Goal: Use online tool/utility

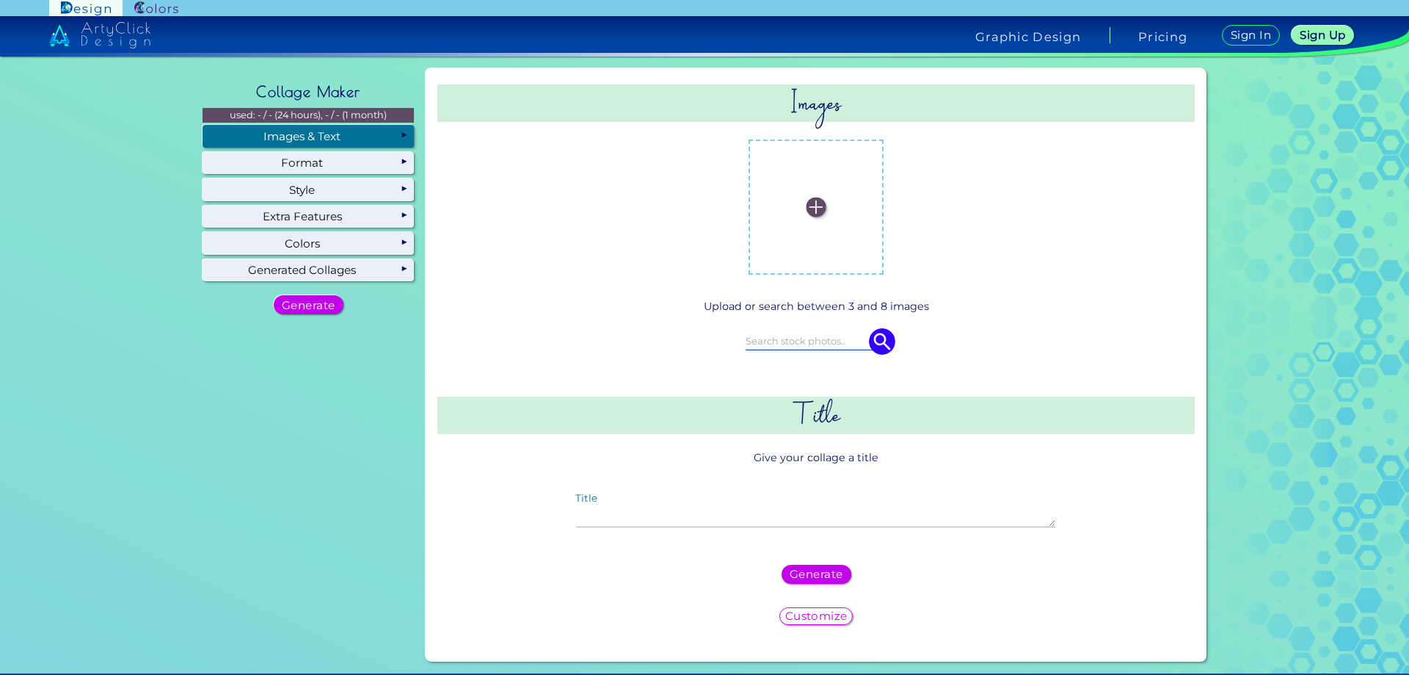
click at [813, 620] on div "Customize" at bounding box center [816, 615] width 66 height 15
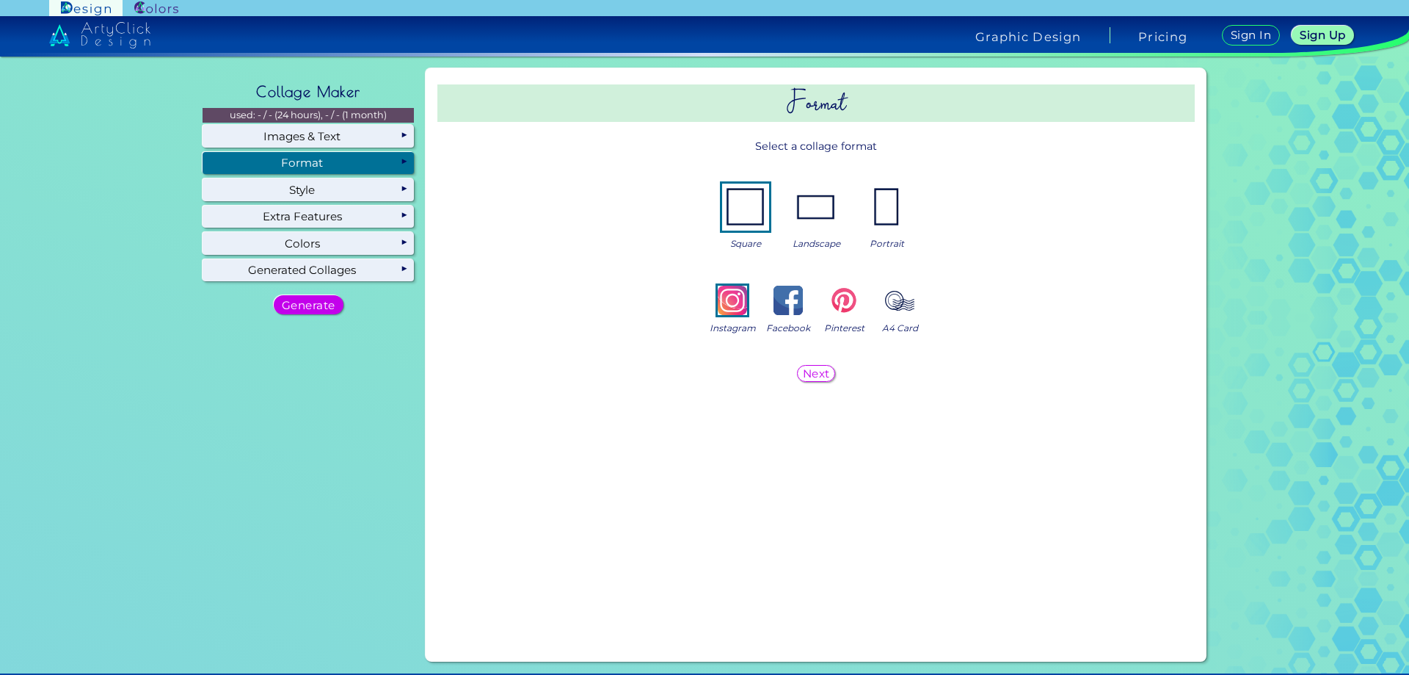
click at [879, 212] on img at bounding box center [886, 207] width 47 height 47
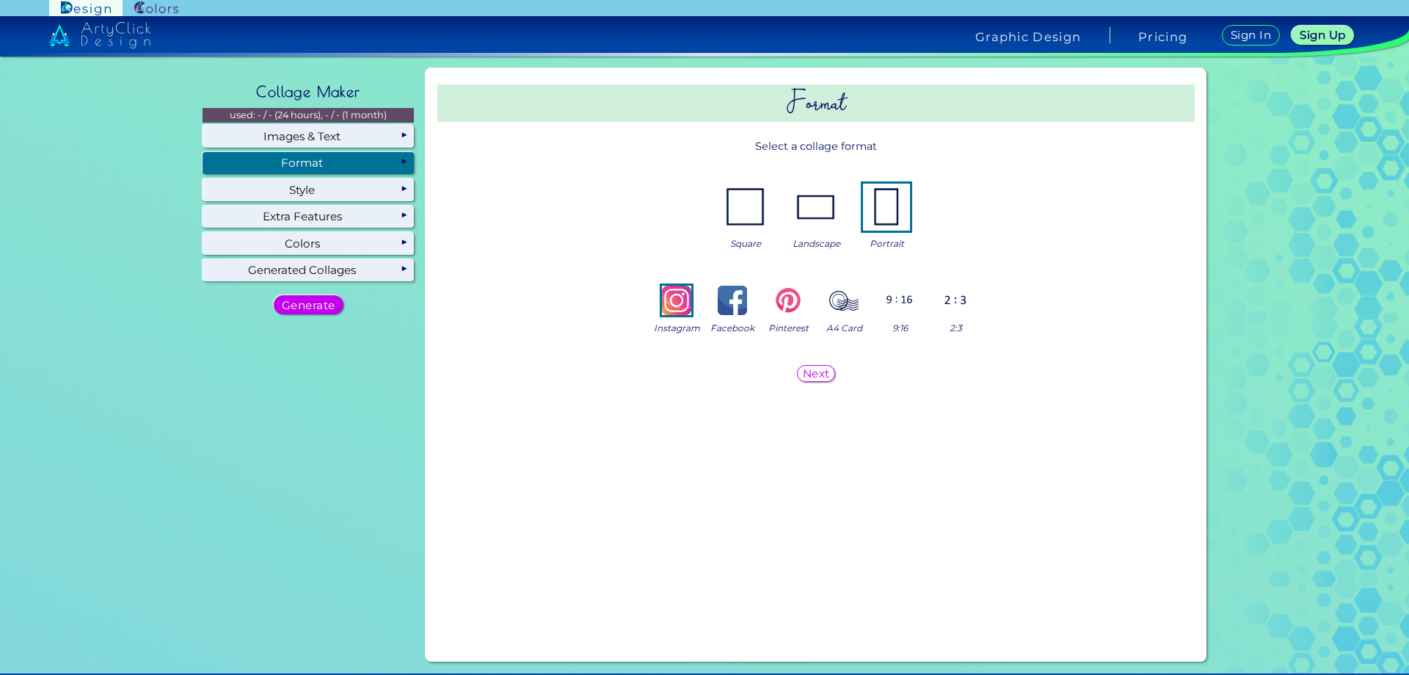
click at [785, 300] on img at bounding box center [788, 300] width 29 height 29
click at [805, 370] on h5 "Next" at bounding box center [817, 373] width 24 height 10
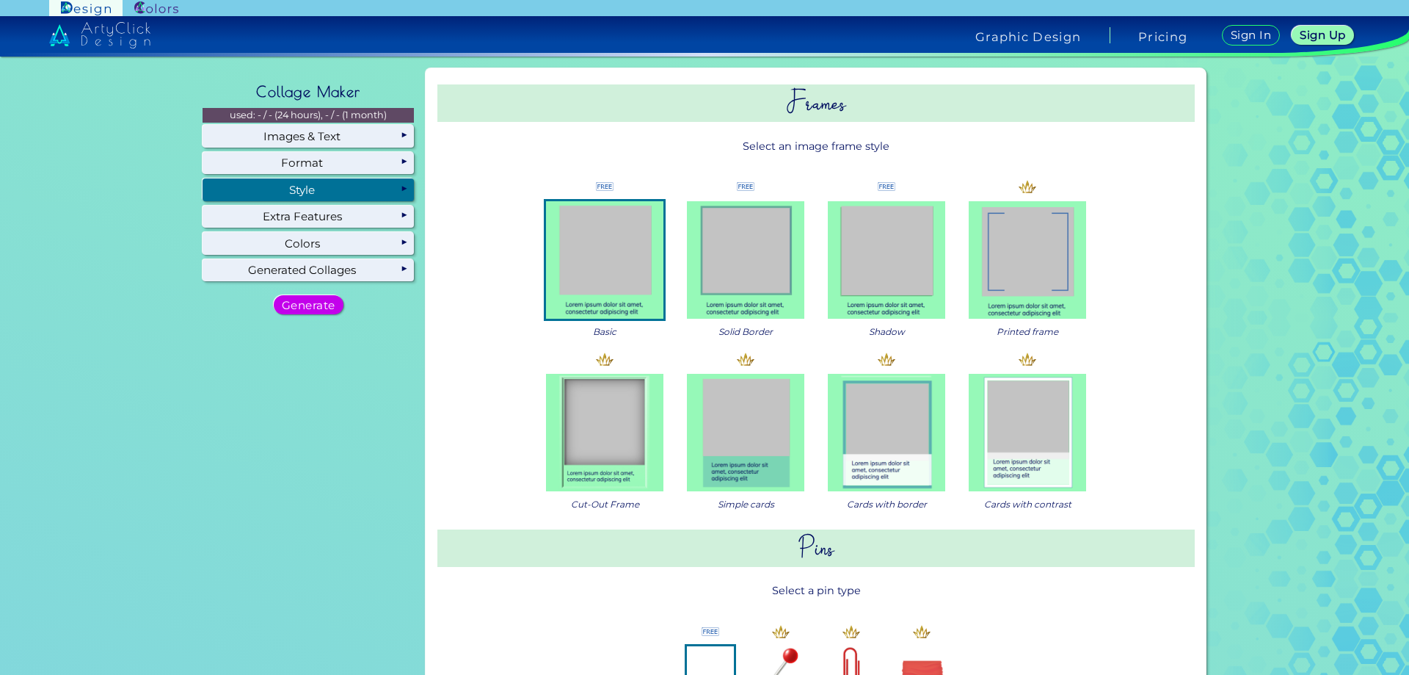
click at [1019, 433] on img at bounding box center [1027, 432] width 117 height 117
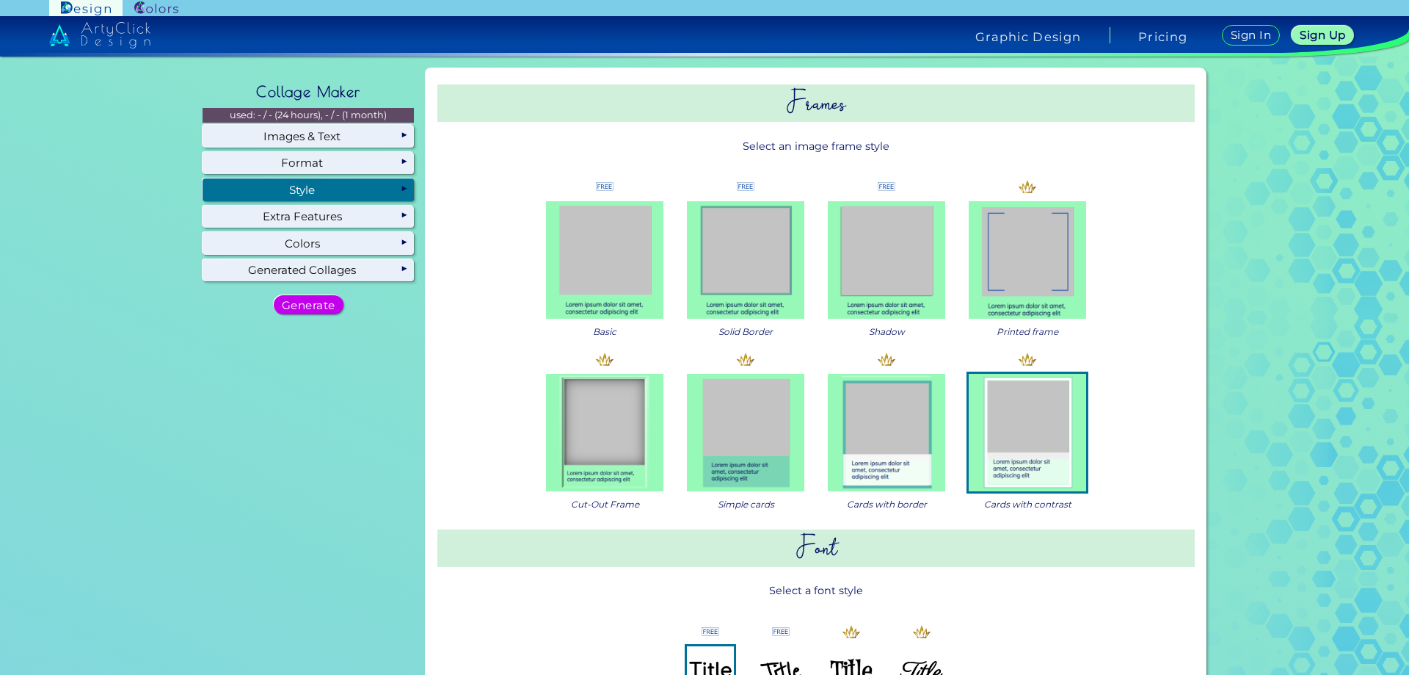
click at [1019, 433] on img at bounding box center [1027, 432] width 117 height 117
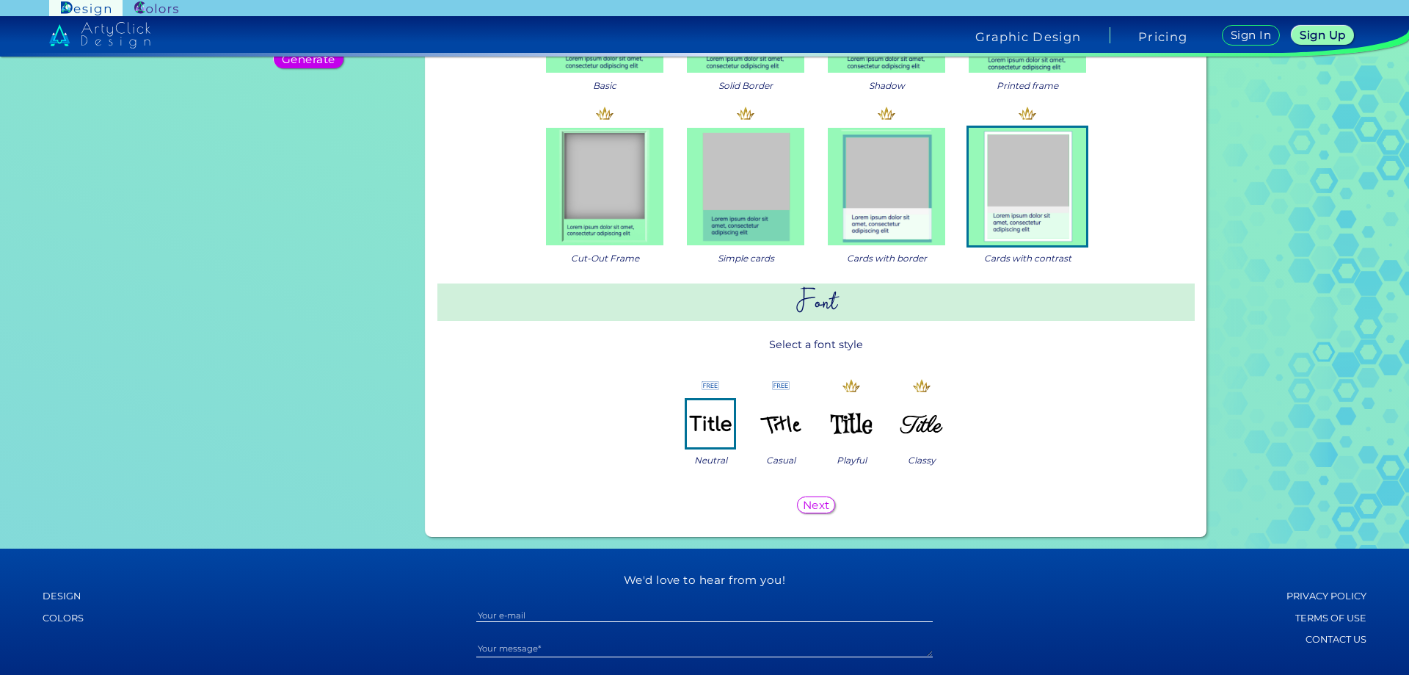
scroll to position [220, 0]
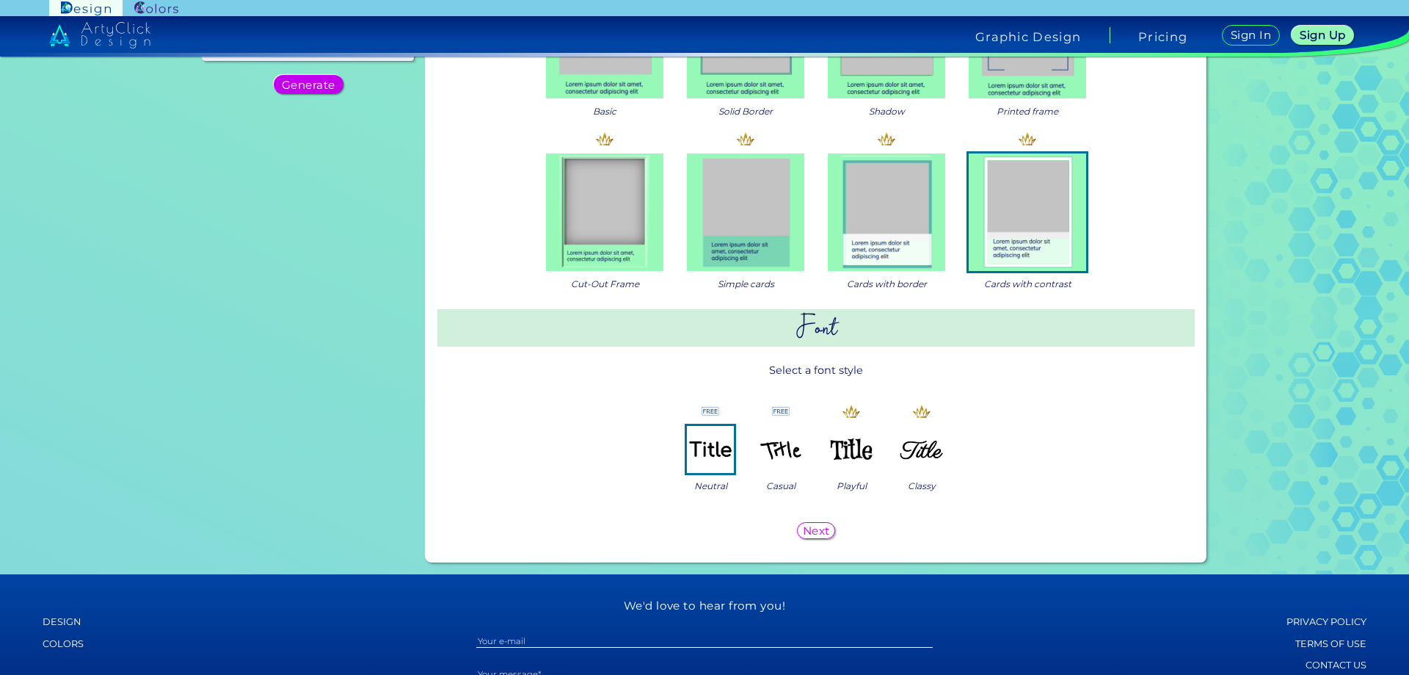
click at [921, 455] on img at bounding box center [922, 449] width 47 height 47
click at [810, 534] on h5 "Next" at bounding box center [817, 531] width 24 height 10
click at [810, 346] on h2 "Font" at bounding box center [817, 327] width 758 height 37
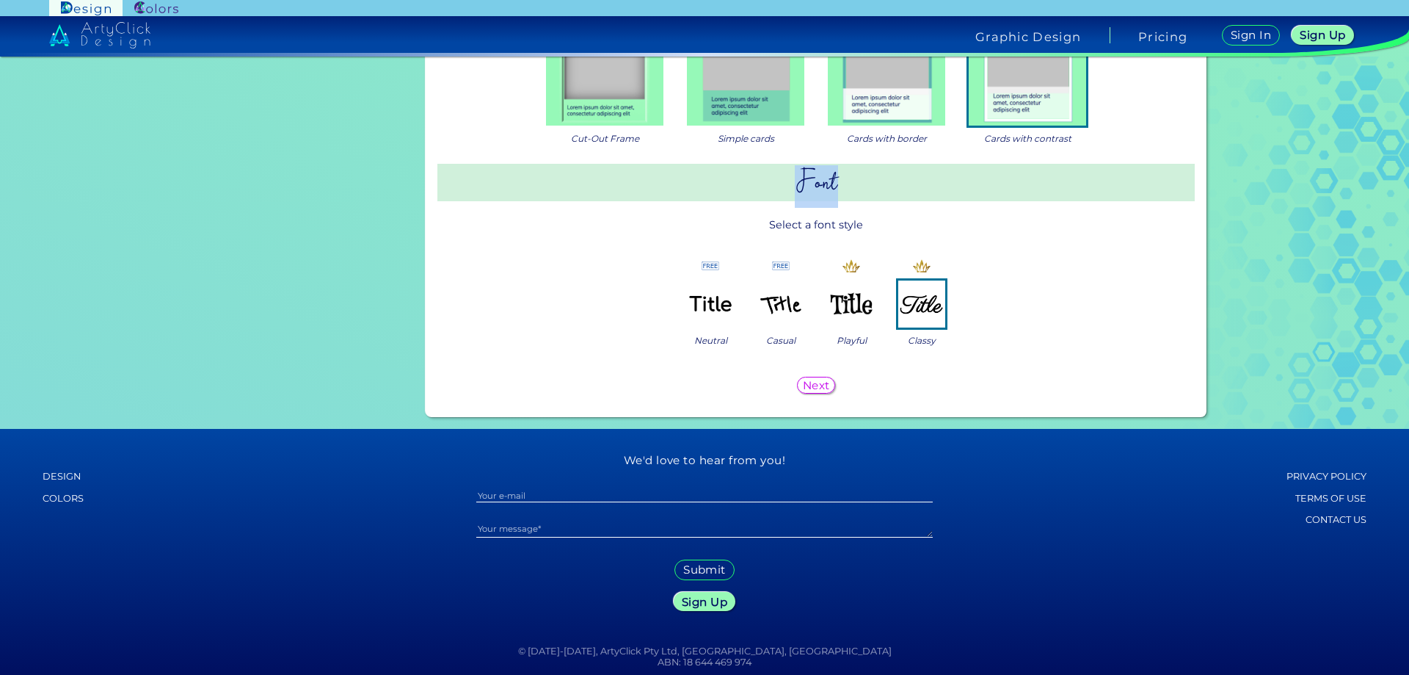
scroll to position [367, 0]
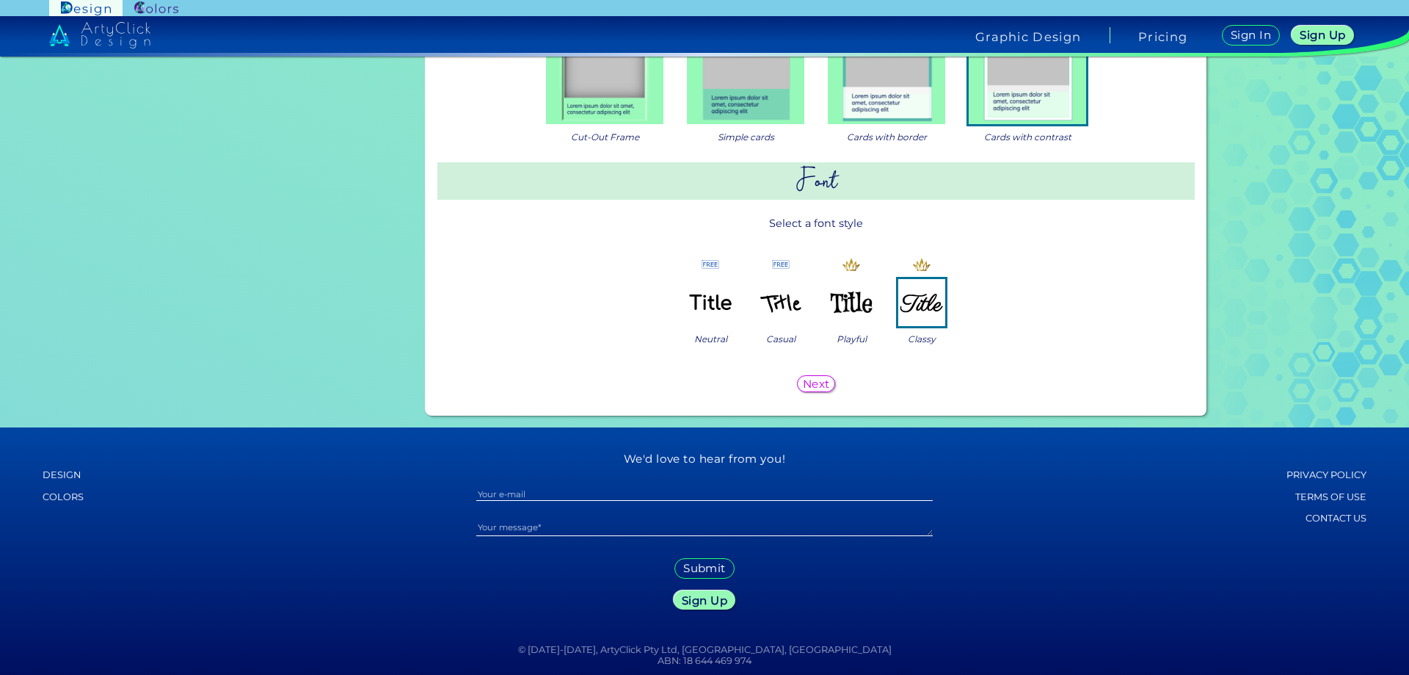
click at [815, 382] on h5 "Next" at bounding box center [817, 384] width 24 height 10
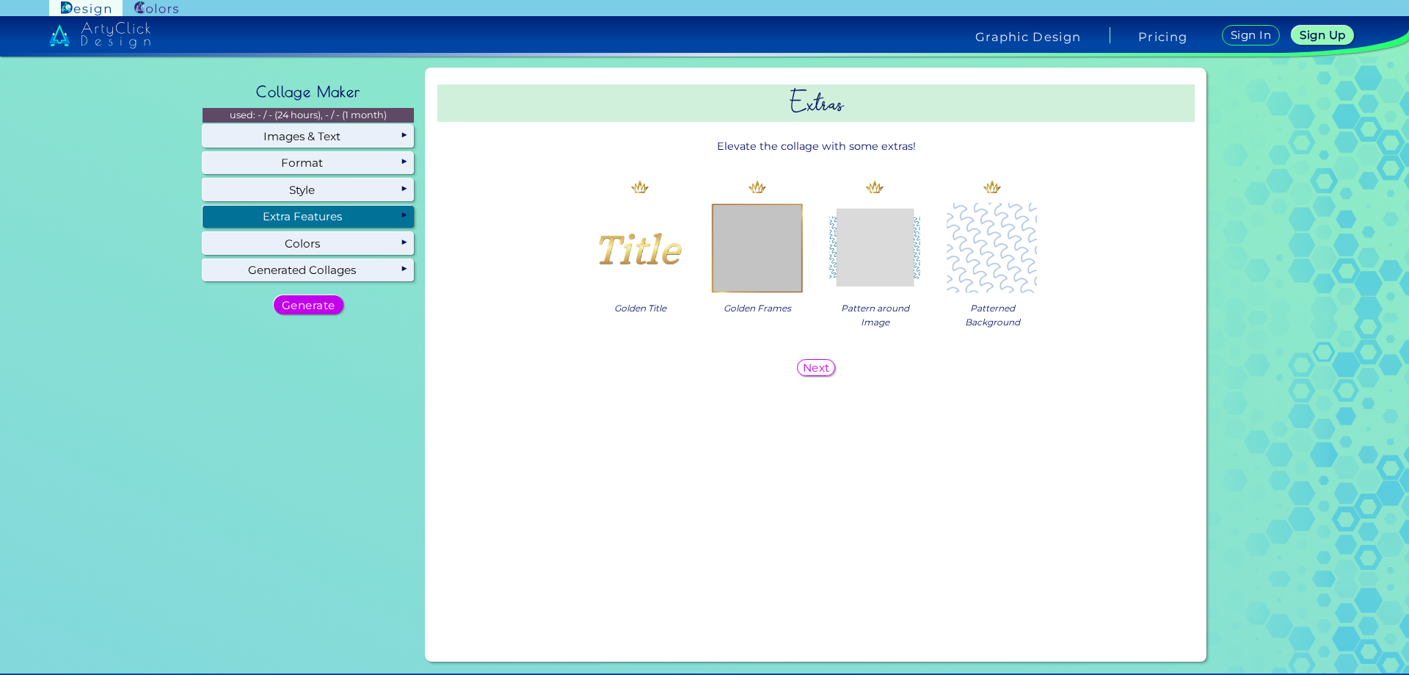
click at [805, 363] on h5 "Next" at bounding box center [817, 367] width 24 height 10
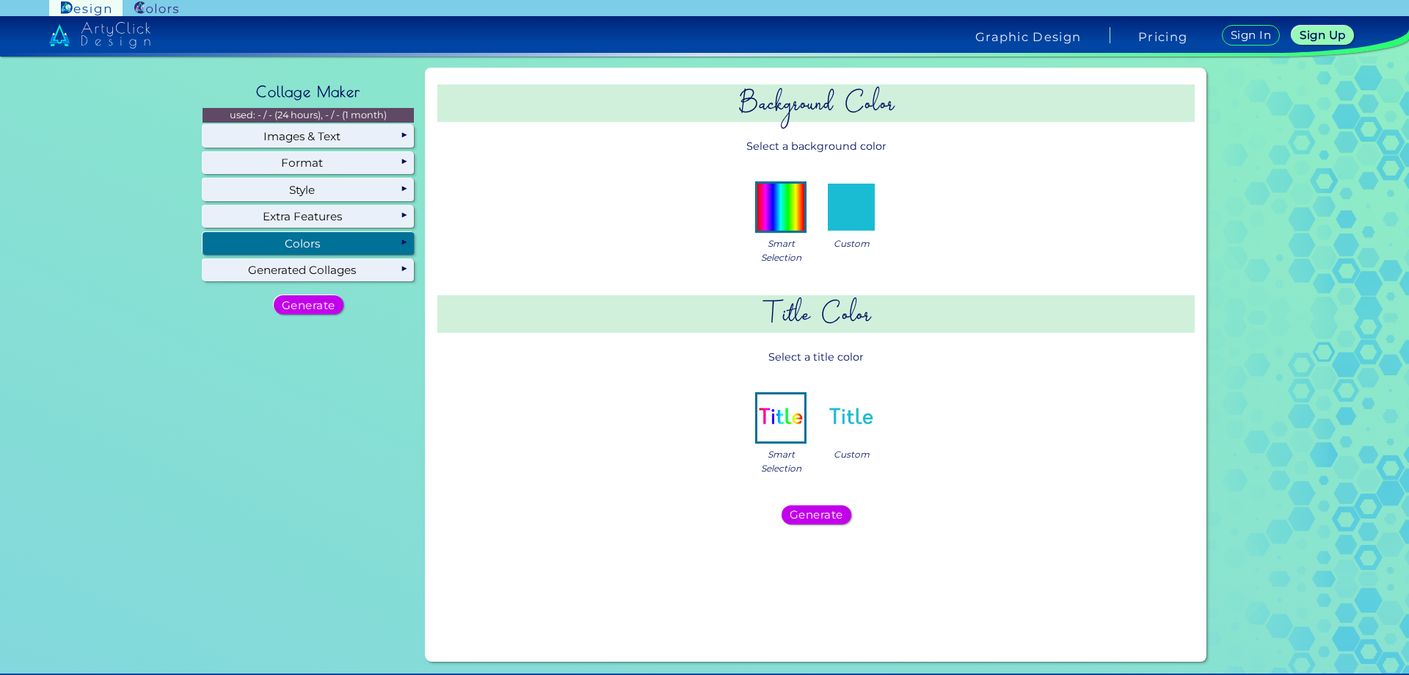
click at [863, 214] on img at bounding box center [851, 207] width 47 height 47
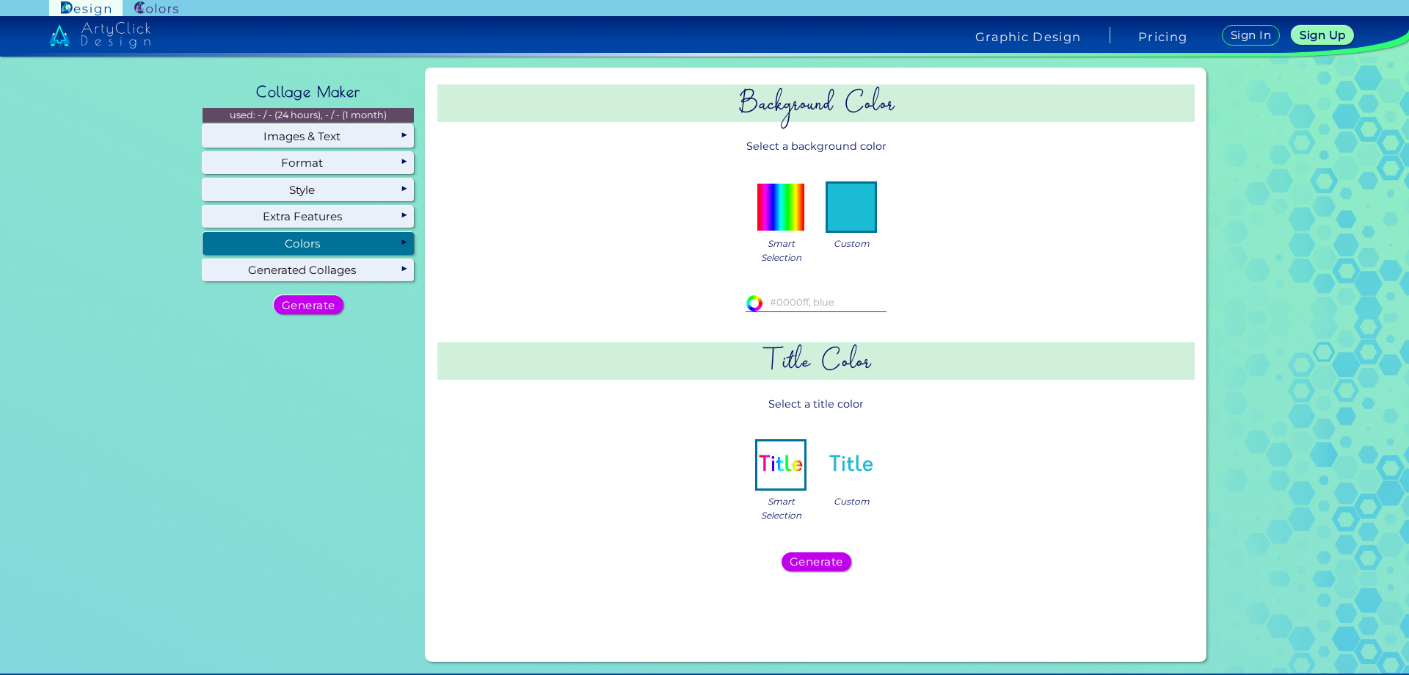
click at [774, 308] on input at bounding box center [816, 302] width 141 height 16
click at [843, 302] on input at bounding box center [816, 302] width 141 height 16
click at [748, 300] on input "#ffffff" at bounding box center [753, 301] width 15 height 15
type input "#ff0000"
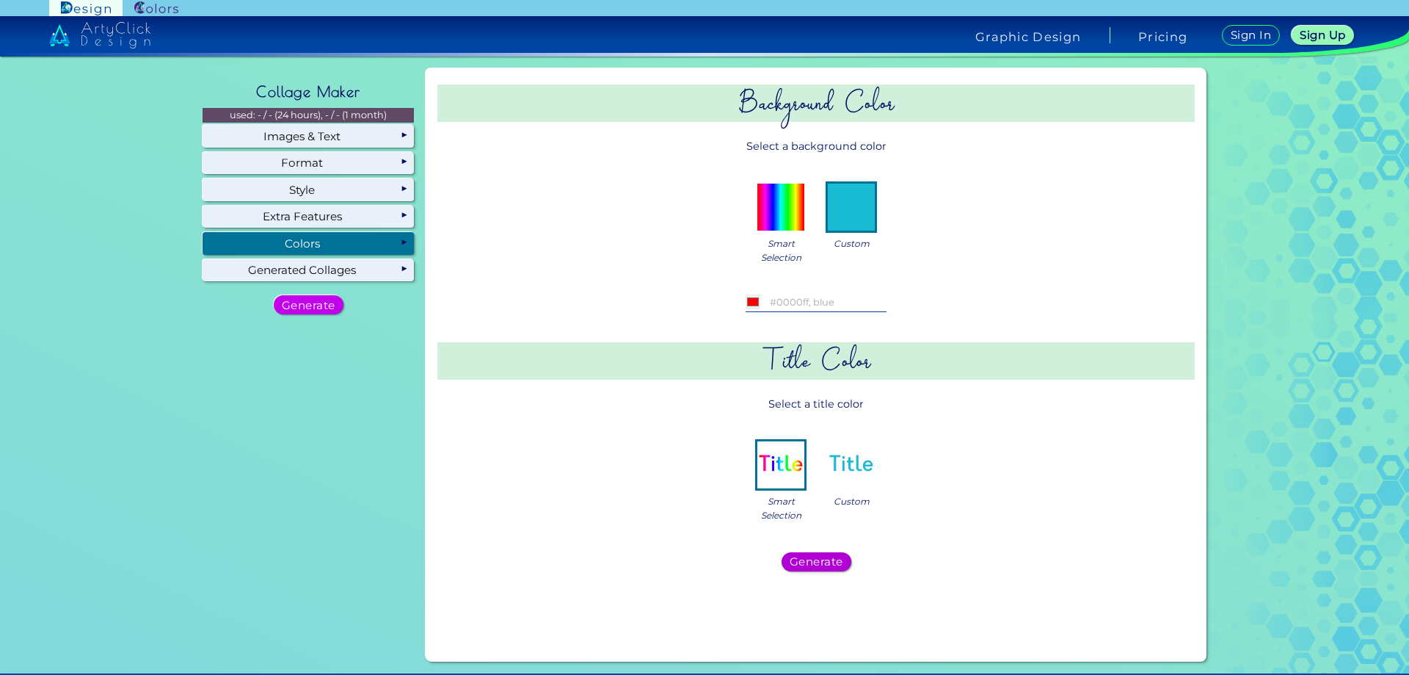
type input "#ff0000"
click at [822, 556] on h5 "Generate" at bounding box center [817, 561] width 48 height 10
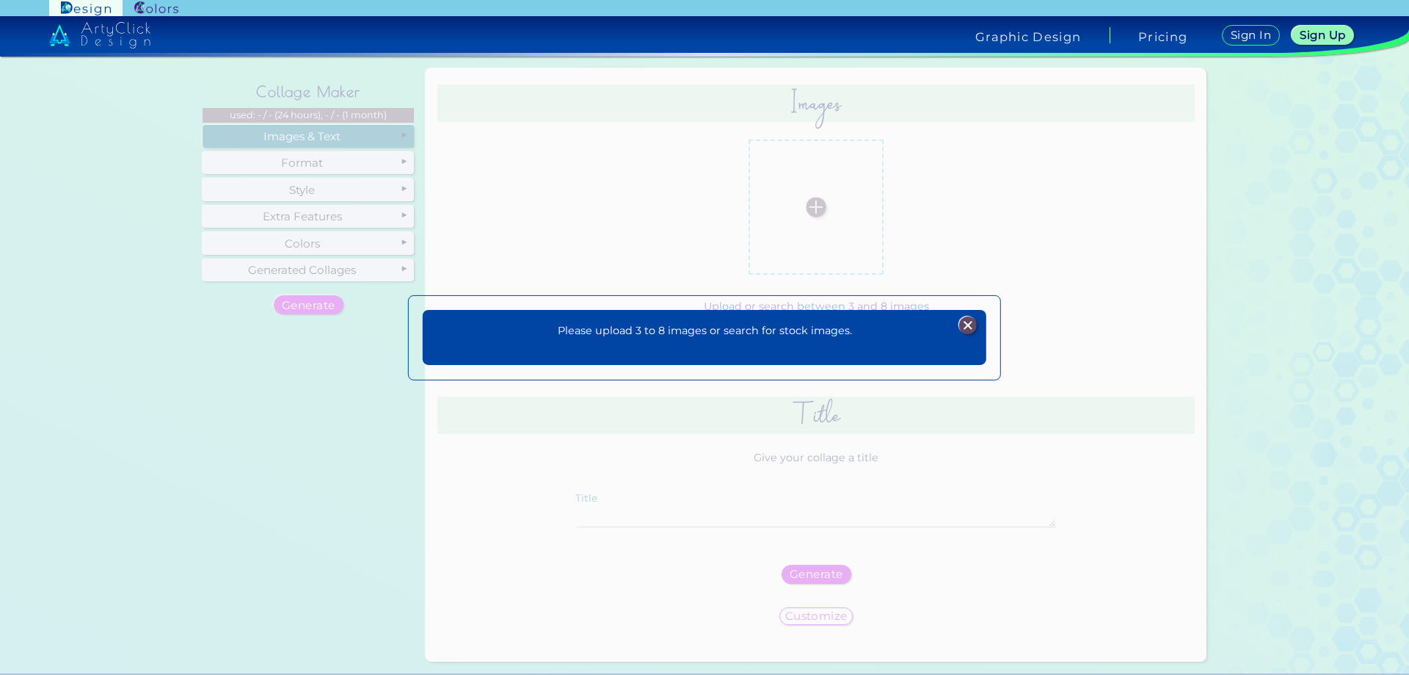
click at [976, 322] on img at bounding box center [968, 325] width 18 height 18
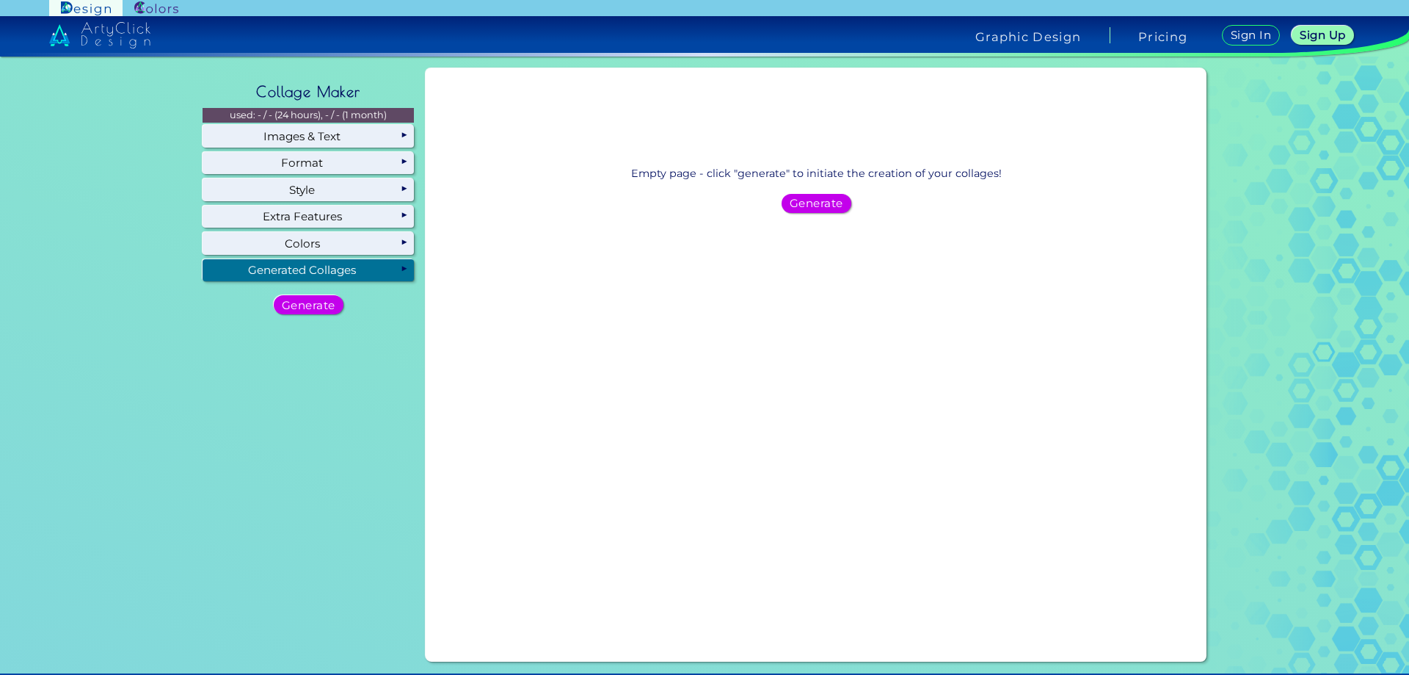
click at [327, 275] on div "Generated Collages" at bounding box center [308, 270] width 211 height 22
click at [391, 268] on div "Generated Collages" at bounding box center [308, 270] width 211 height 22
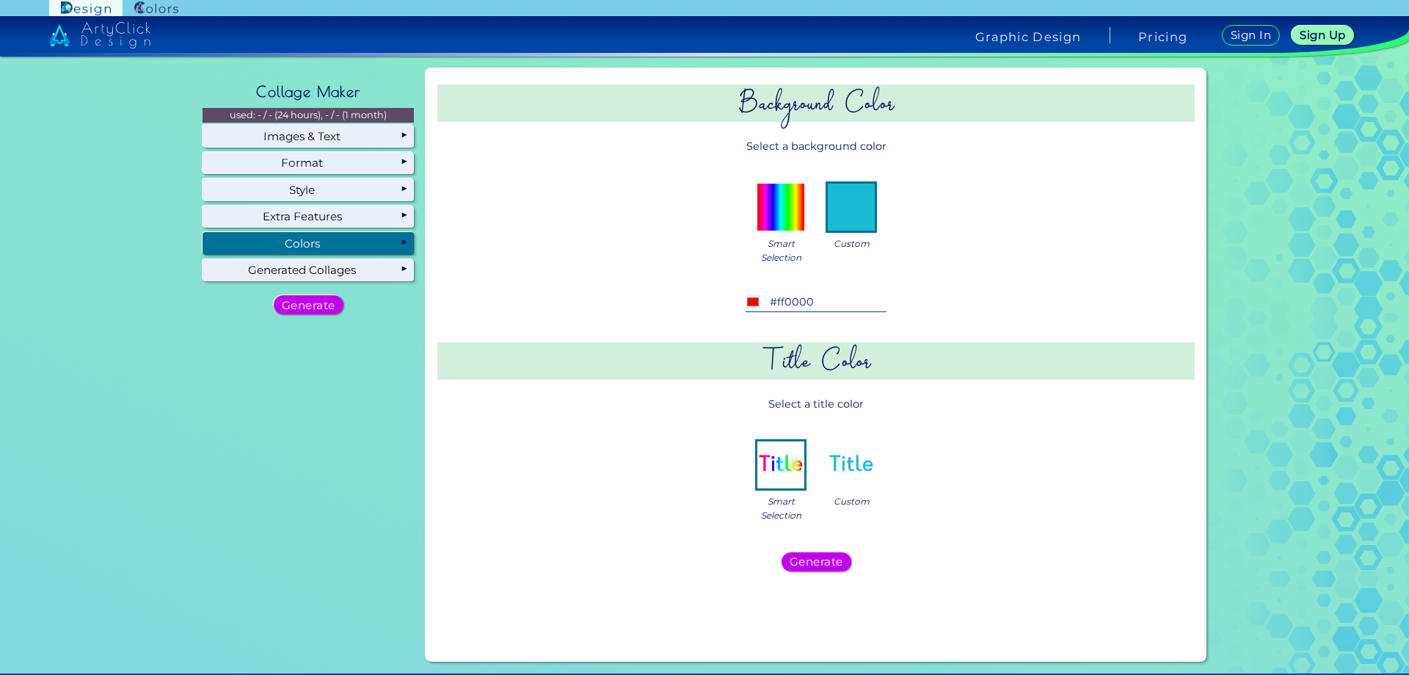
click at [379, 239] on div "Colors" at bounding box center [308, 243] width 211 height 22
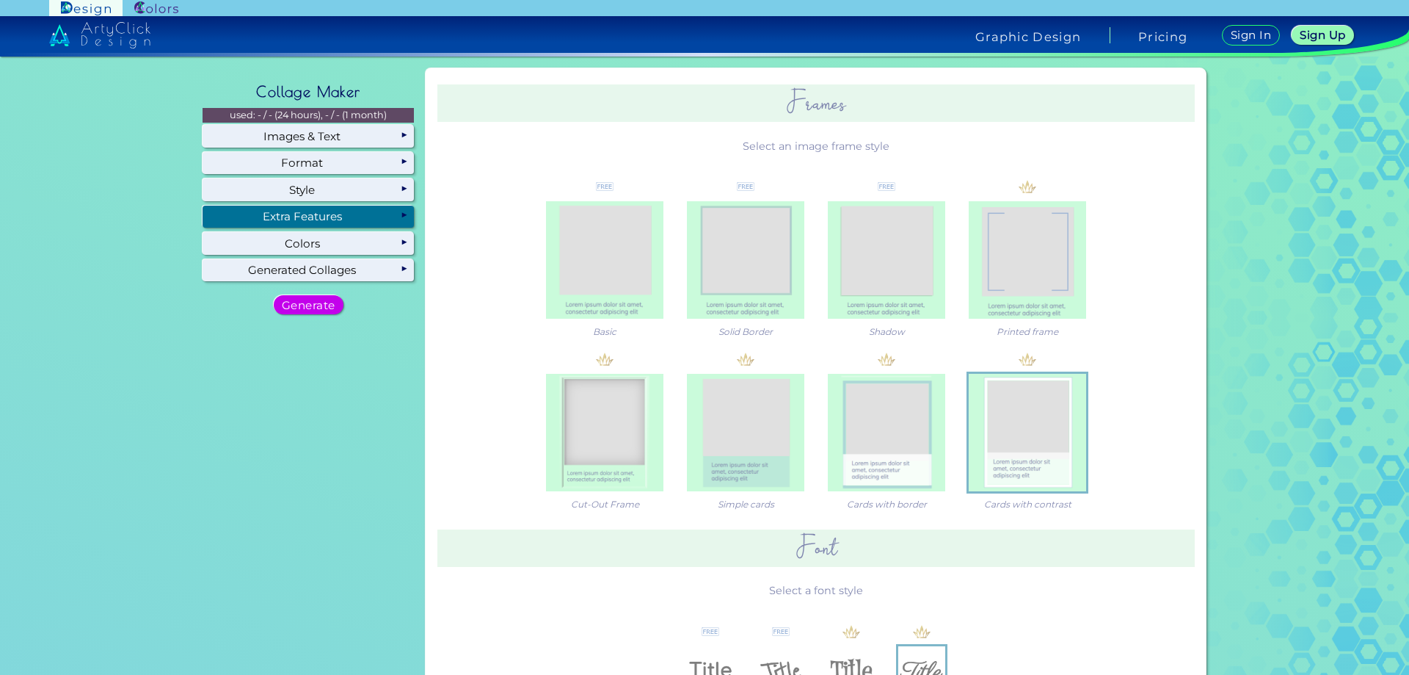
click at [395, 209] on div "Extra Features" at bounding box center [308, 217] width 211 height 22
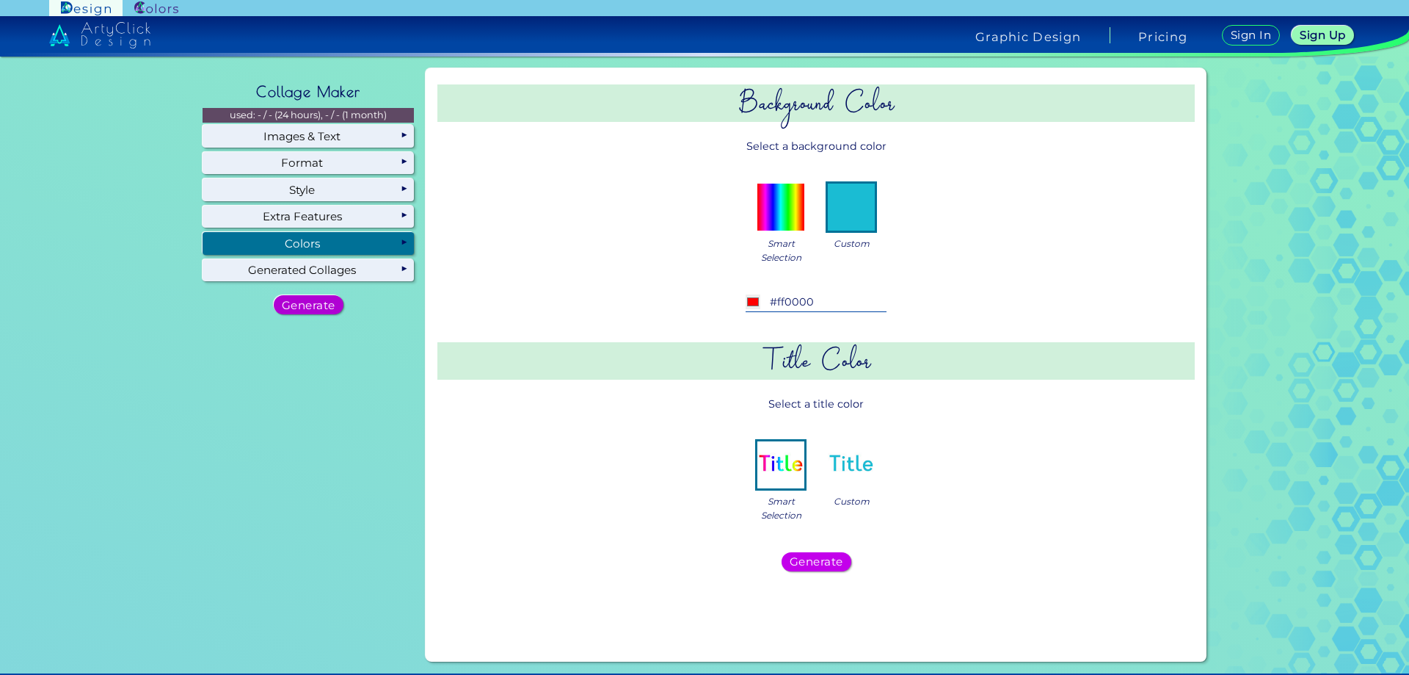
click at [304, 307] on h5 "Generate" at bounding box center [309, 305] width 48 height 10
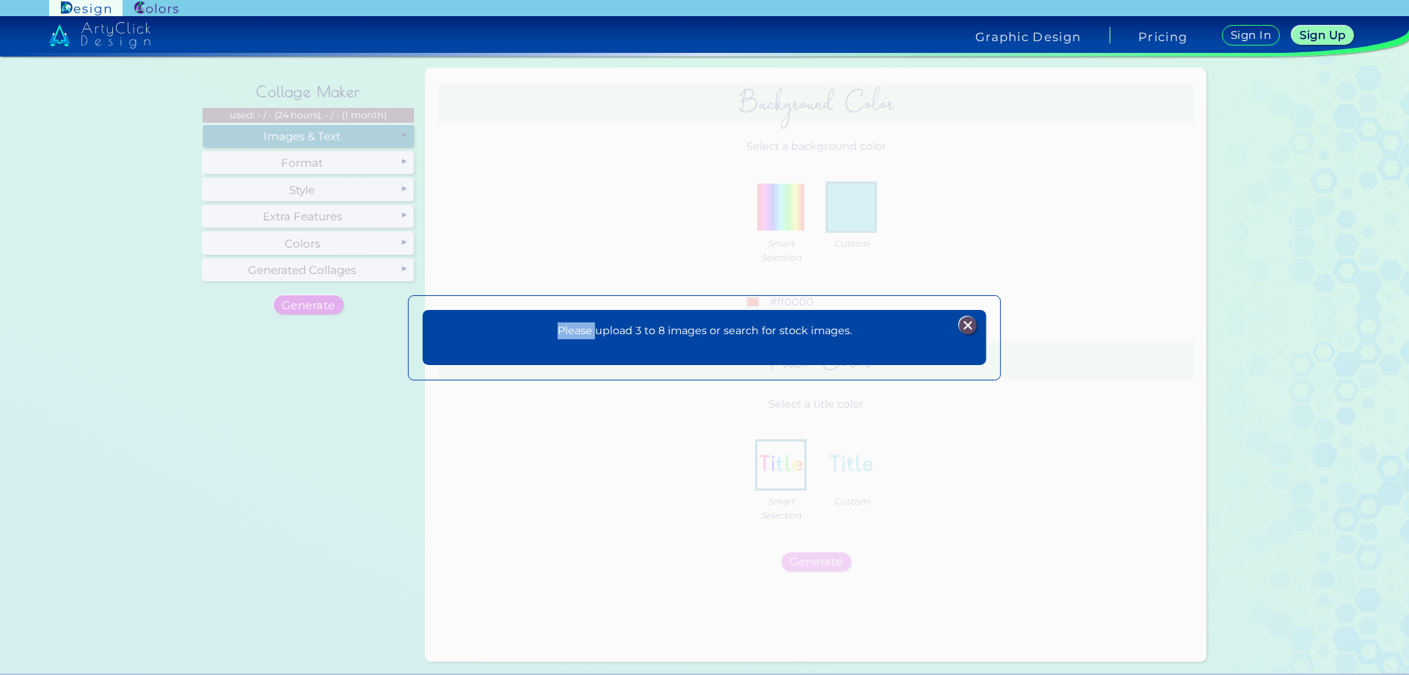
click at [304, 307] on div "Please upload 3 to 8 images or search for stock images. Plans Sign Up Sign In" at bounding box center [704, 337] width 1409 height 675
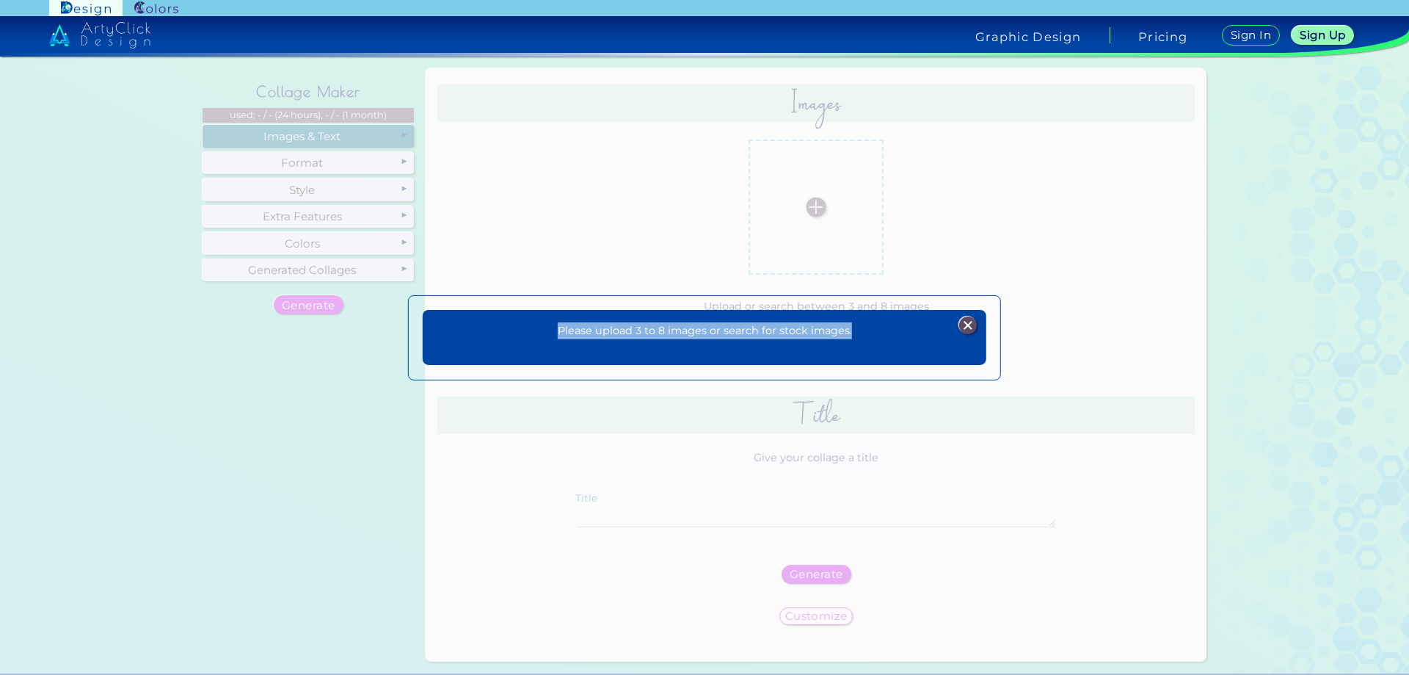
click at [766, 356] on div "Please upload 3 to 8 images or search for stock images. Plans Sign Up Sign In" at bounding box center [705, 338] width 564 height 56
click at [766, 341] on div "Please upload 3 to 8 images or search for stock images. Plans Sign Up Sign In" at bounding box center [705, 338] width 564 height 56
click at [127, 418] on div "Please upload 3 to 8 images or search for stock images. Plans Sign Up Sign In" at bounding box center [704, 337] width 1409 height 675
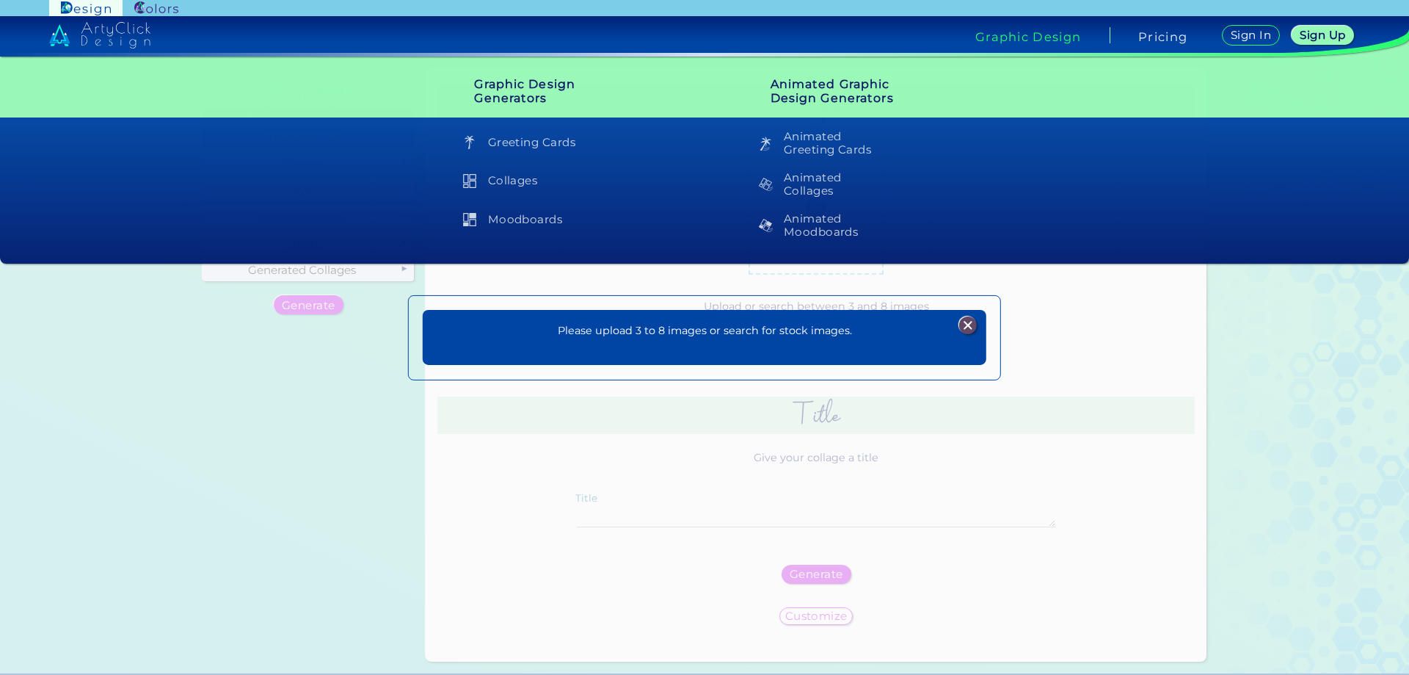
drag, startPoint x: 999, startPoint y: 42, endPoint x: 977, endPoint y: 11, distance: 37.9
click at [991, 28] on div "Graphic Design" at bounding box center [1029, 34] width 163 height 15
